Goal: Task Accomplishment & Management: Use online tool/utility

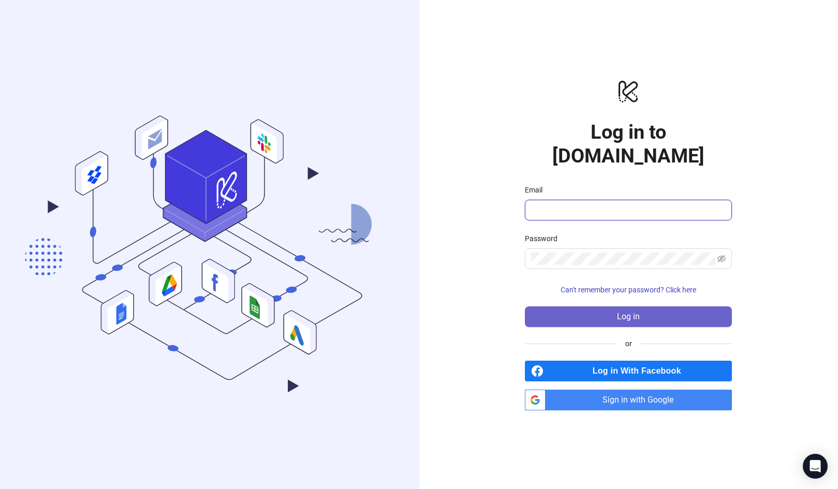
type input "**********"
click at [584, 306] on button "Log in" at bounding box center [628, 316] width 207 height 21
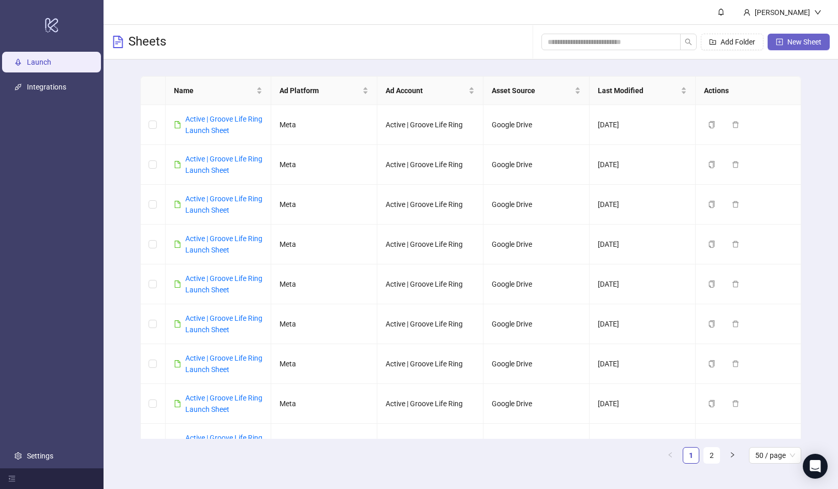
click at [796, 38] on span "New Sheet" at bounding box center [804, 42] width 34 height 8
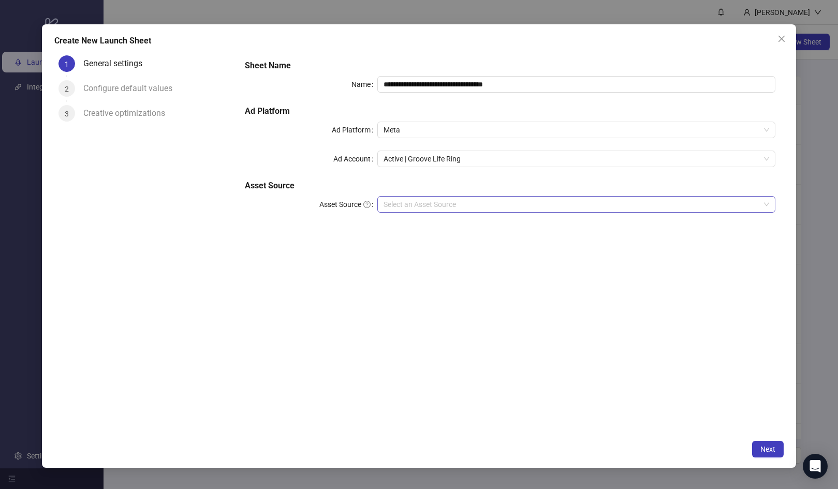
click at [408, 205] on input "Asset Source" at bounding box center [571, 205] width 376 height 16
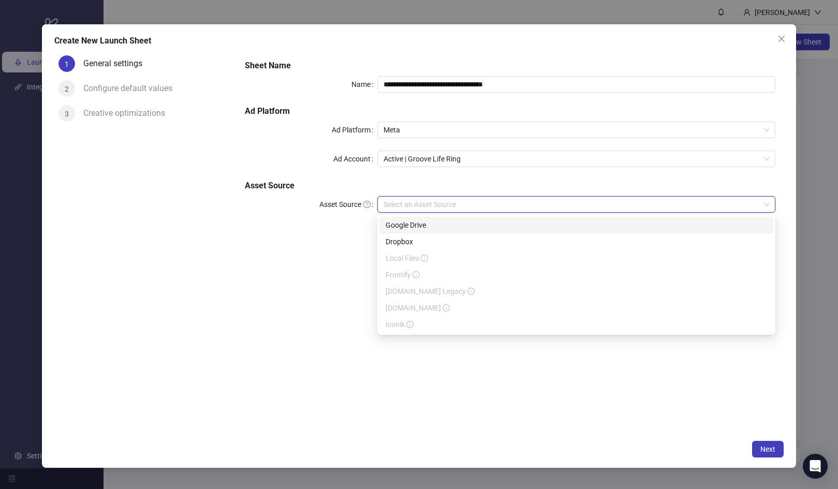
click at [410, 222] on div "Google Drive" at bounding box center [576, 224] width 381 height 11
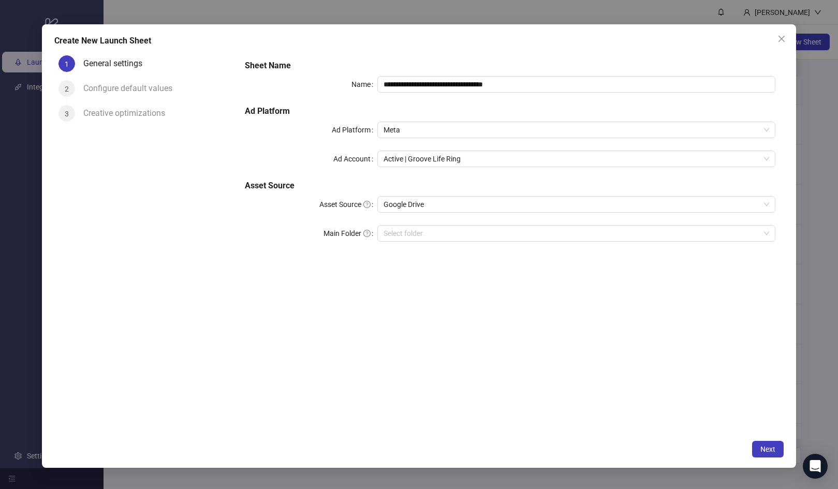
click at [293, 234] on div "Main Folder" at bounding box center [311, 233] width 132 height 17
click at [412, 228] on input "Main Folder" at bounding box center [571, 234] width 376 height 16
click at [767, 455] on button "Next" at bounding box center [768, 449] width 32 height 17
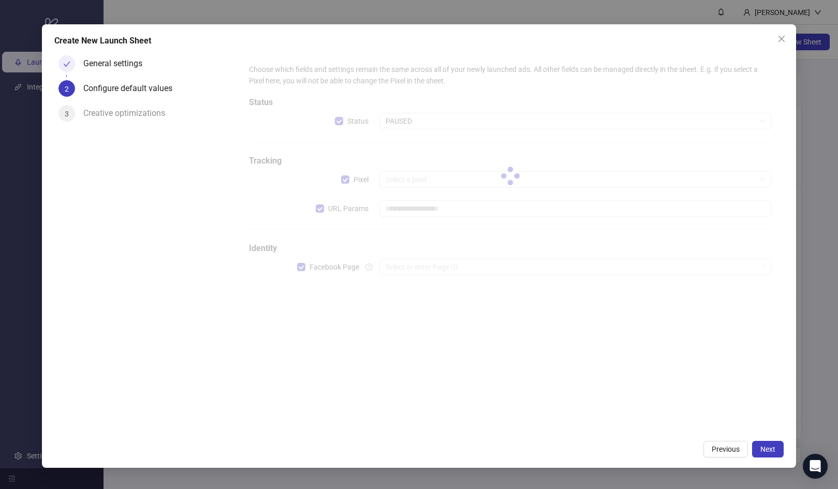
type input "**********"
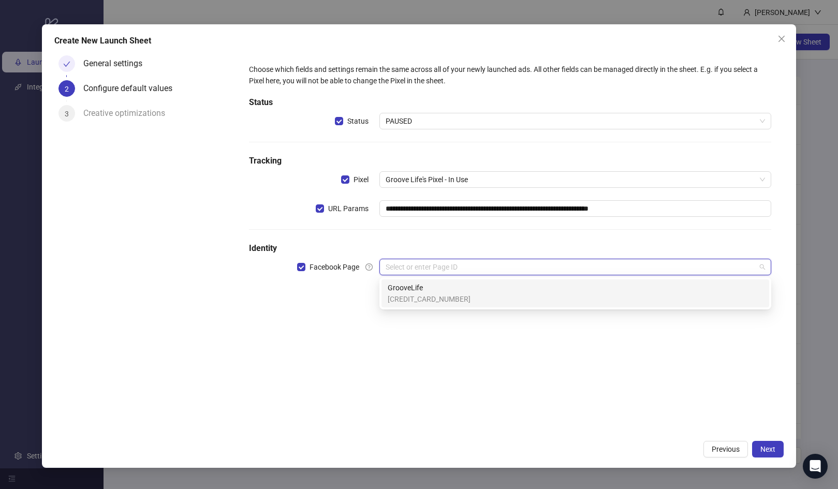
click at [440, 262] on input "search" at bounding box center [571, 267] width 370 height 16
click at [439, 288] on span "GrooveLife" at bounding box center [429, 287] width 83 height 11
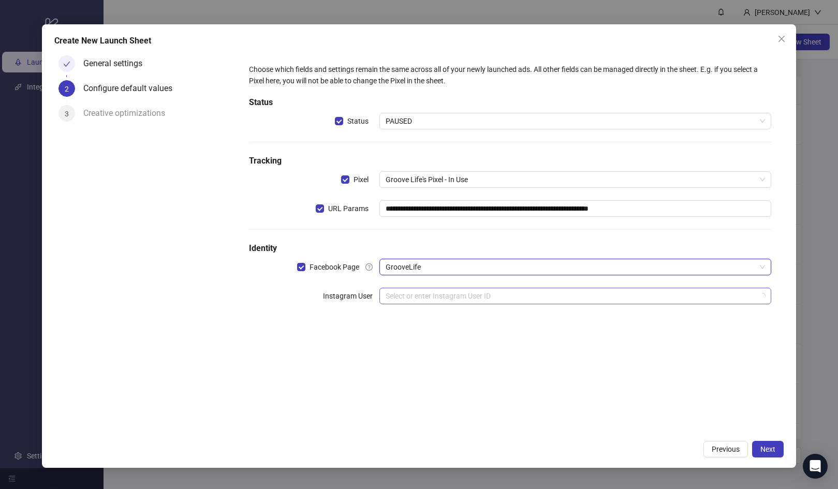
click at [439, 301] on input "search" at bounding box center [571, 296] width 370 height 16
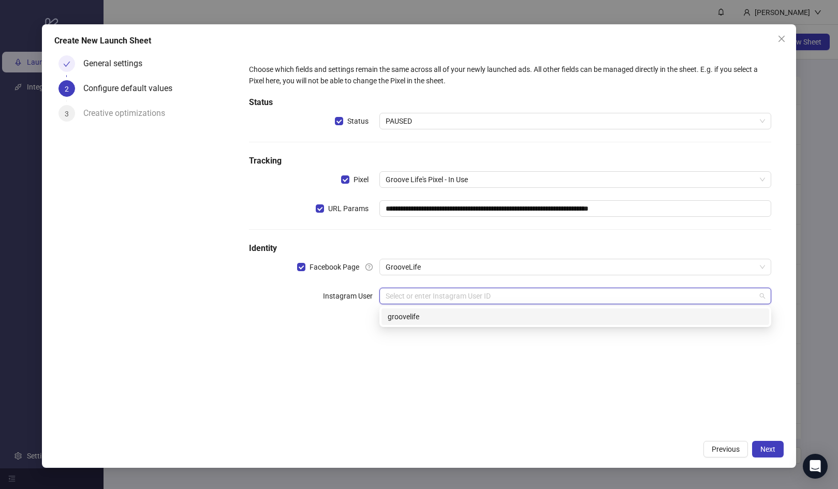
click at [444, 321] on div "groovelife" at bounding box center [575, 316] width 375 height 11
click at [634, 409] on div "**********" at bounding box center [510, 242] width 547 height 383
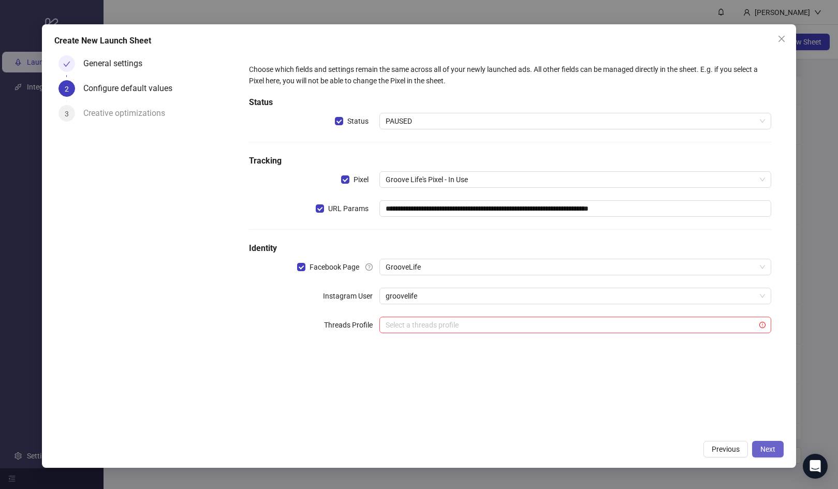
click at [763, 443] on button "Next" at bounding box center [768, 449] width 32 height 17
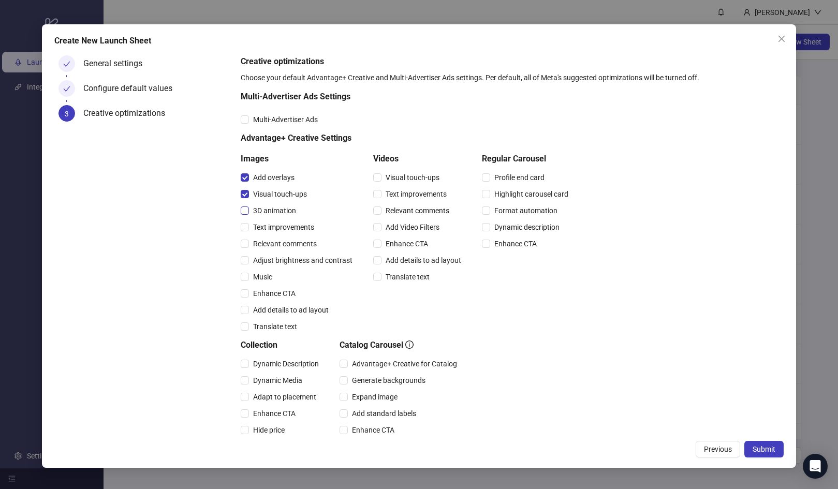
click at [244, 215] on label "3D animation" at bounding box center [271, 210] width 60 height 11
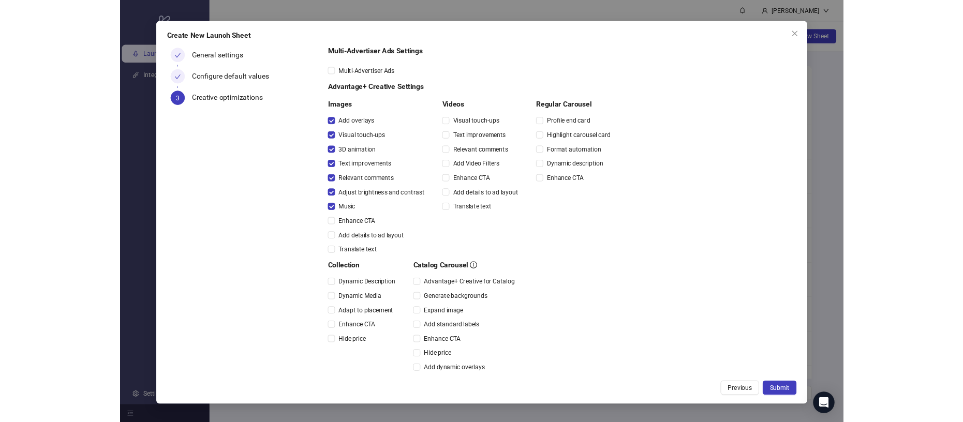
scroll to position [82, 0]
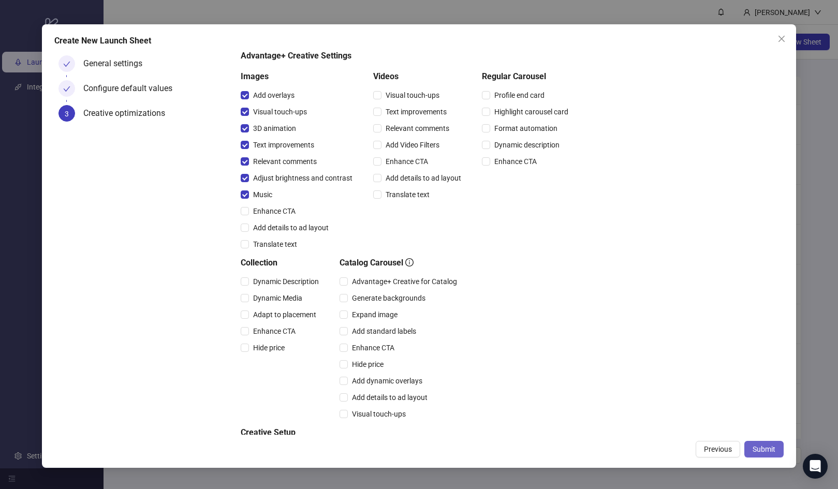
click at [763, 449] on span "Submit" at bounding box center [763, 449] width 23 height 8
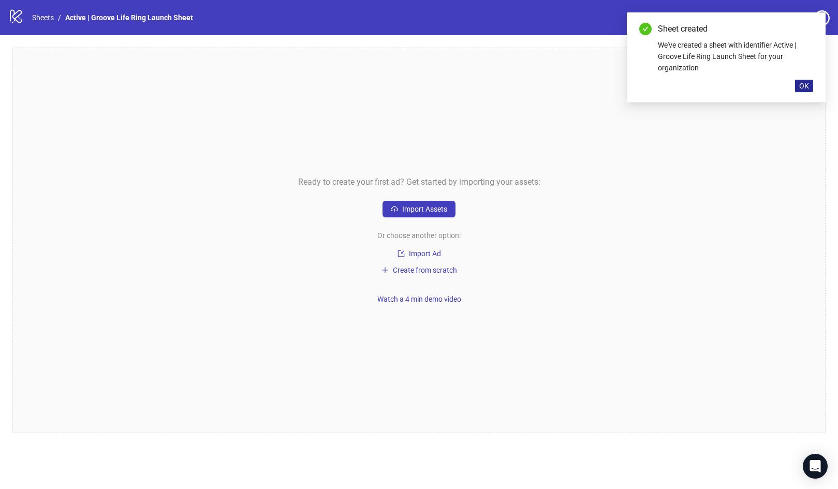
click at [800, 86] on span "OK" at bounding box center [804, 86] width 10 height 8
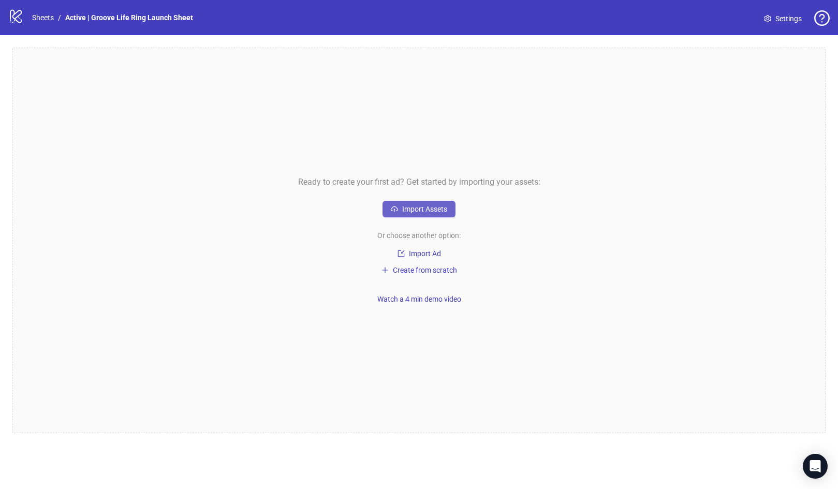
click at [442, 208] on span "Import Assets" at bounding box center [424, 209] width 45 height 8
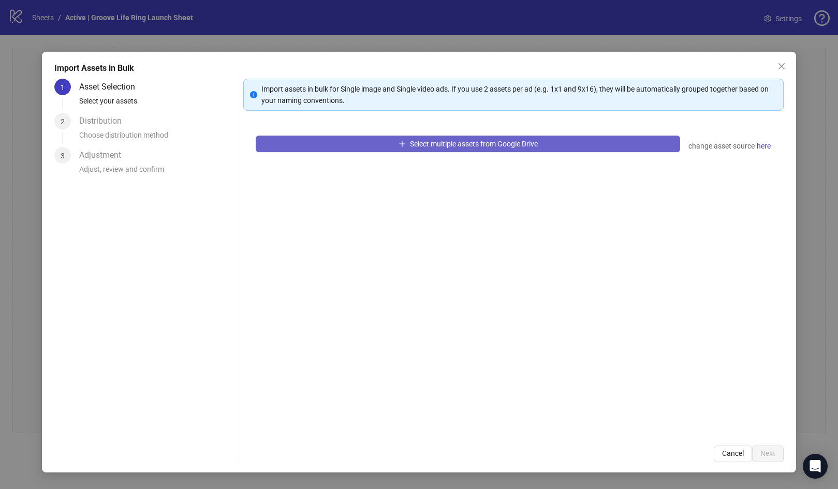
click at [410, 143] on span "Select multiple assets from Google Drive" at bounding box center [474, 144] width 128 height 8
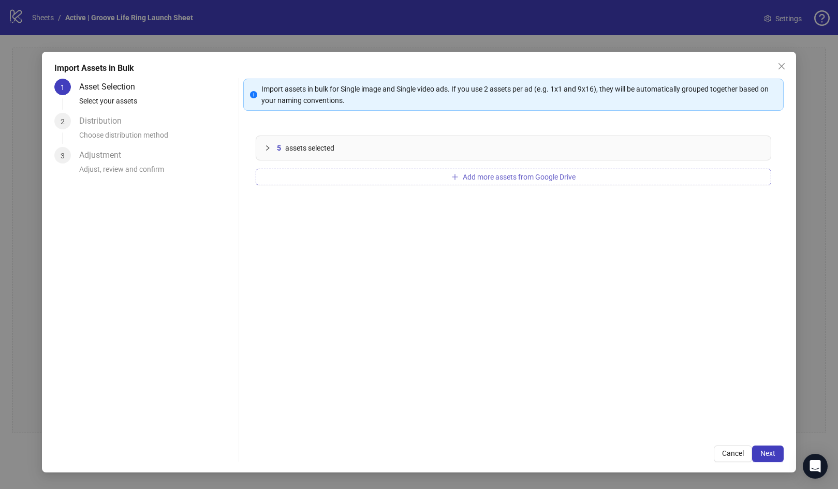
click at [412, 173] on button "Add more assets from Google Drive" at bounding box center [513, 177] width 515 height 17
click at [329, 175] on button "Add more assets from Google Drive" at bounding box center [513, 177] width 515 height 17
click at [369, 178] on button "Add more assets from Google Drive" at bounding box center [513, 177] width 515 height 17
click at [358, 182] on button "Add more assets from Google Drive" at bounding box center [513, 177] width 515 height 17
click at [346, 180] on button "Add more assets from Google Drive" at bounding box center [513, 177] width 515 height 17
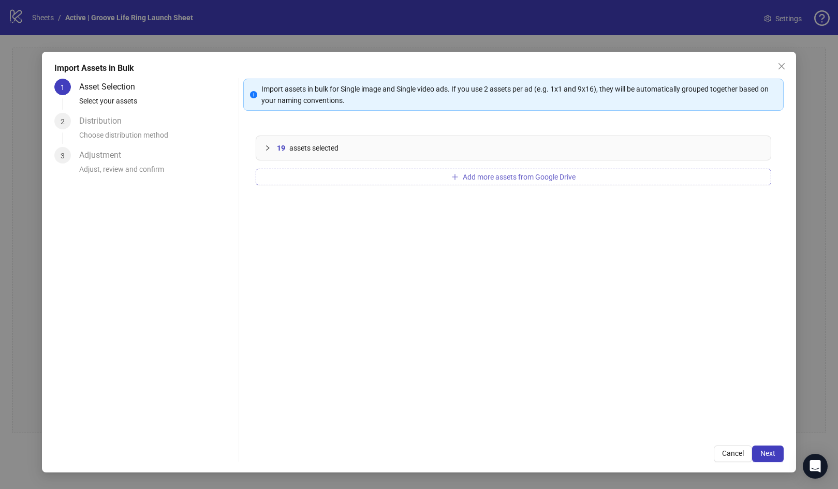
click at [351, 176] on button "Add more assets from Google Drive" at bounding box center [513, 177] width 515 height 17
click at [407, 171] on button "Add more assets from Google Drive" at bounding box center [513, 177] width 515 height 17
click at [392, 392] on div "21 assets selected Add more assets from Google Drive" at bounding box center [513, 278] width 540 height 310
click at [770, 447] on button "Next" at bounding box center [768, 454] width 32 height 17
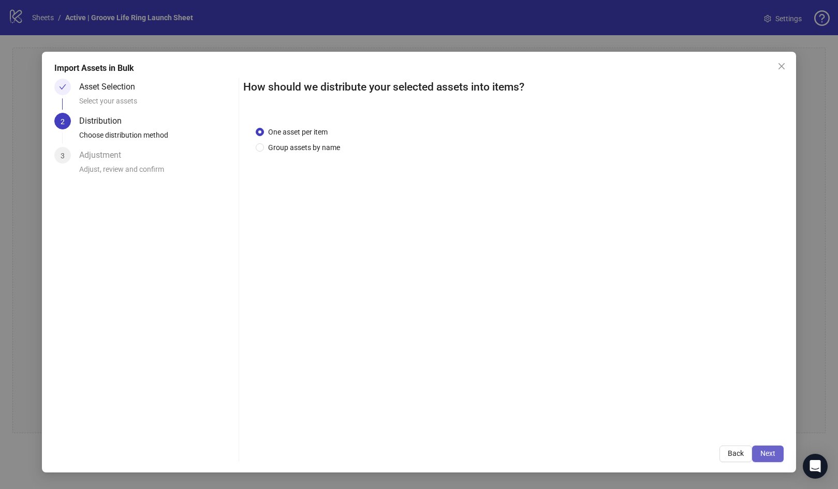
click at [760, 451] on button "Next" at bounding box center [768, 454] width 32 height 17
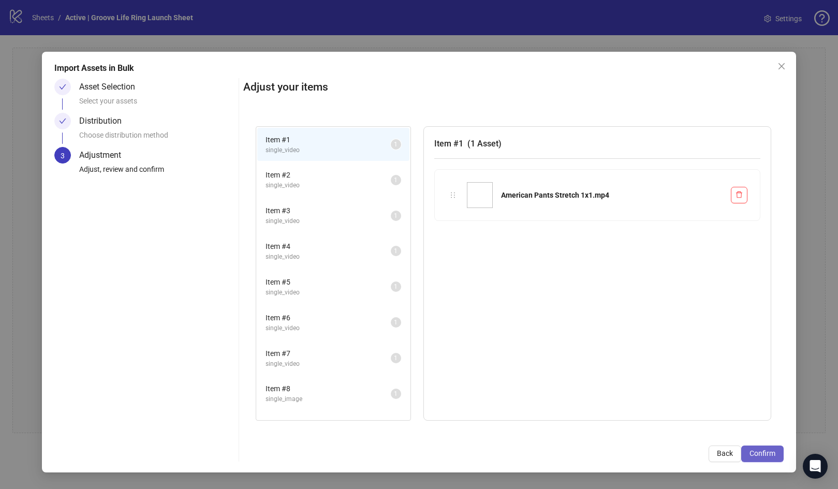
click at [769, 451] on span "Confirm" at bounding box center [762, 453] width 26 height 8
